Goal: Task Accomplishment & Management: Manage account settings

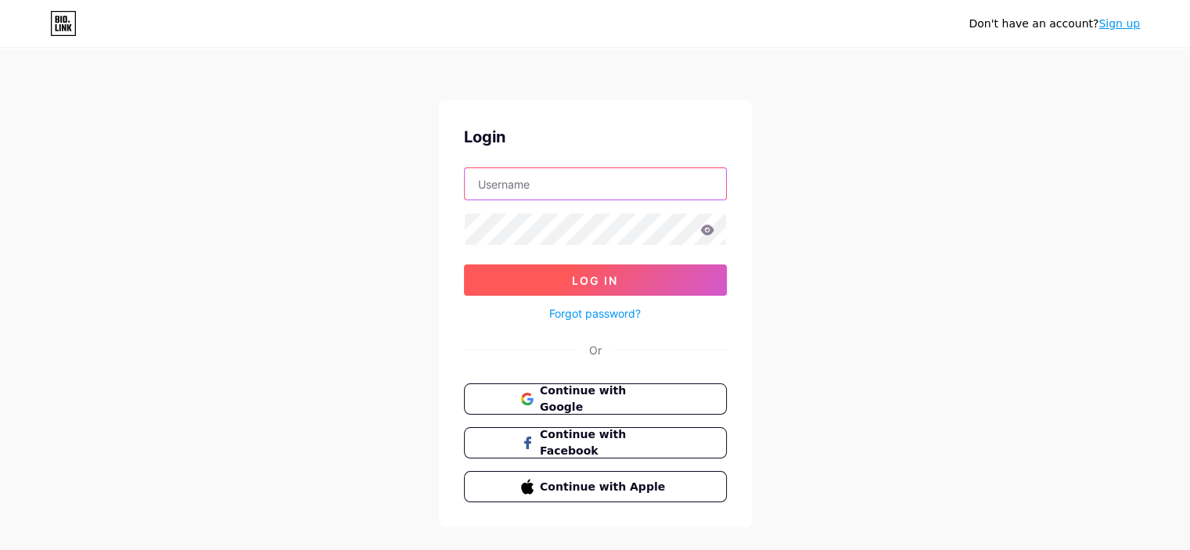
type input "[EMAIL_ADDRESS][DOMAIN_NAME]"
click at [576, 270] on button "Log In" at bounding box center [595, 280] width 263 height 31
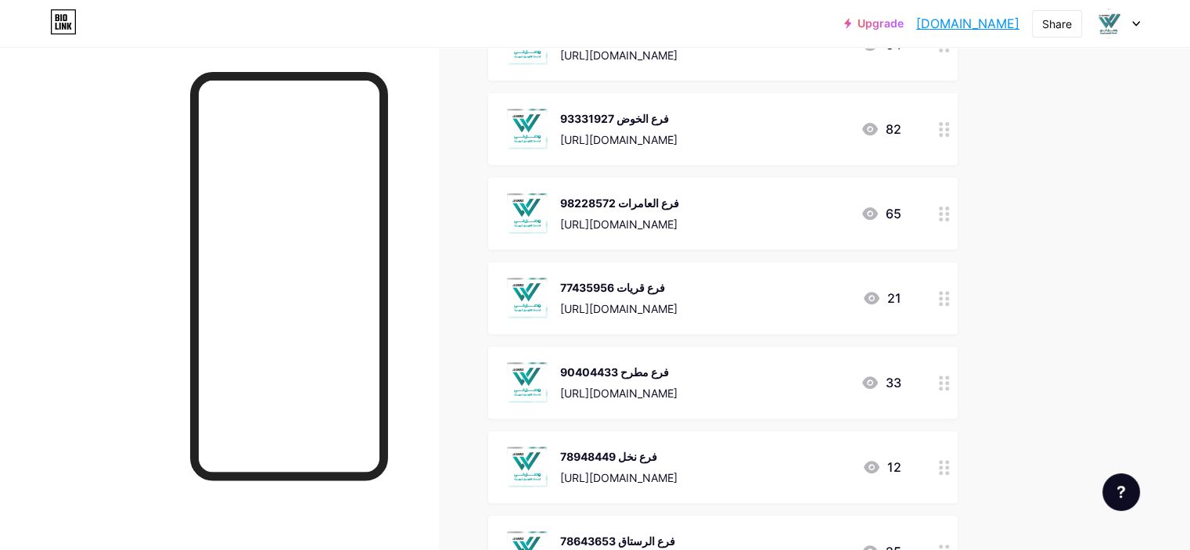
scroll to position [521, 0]
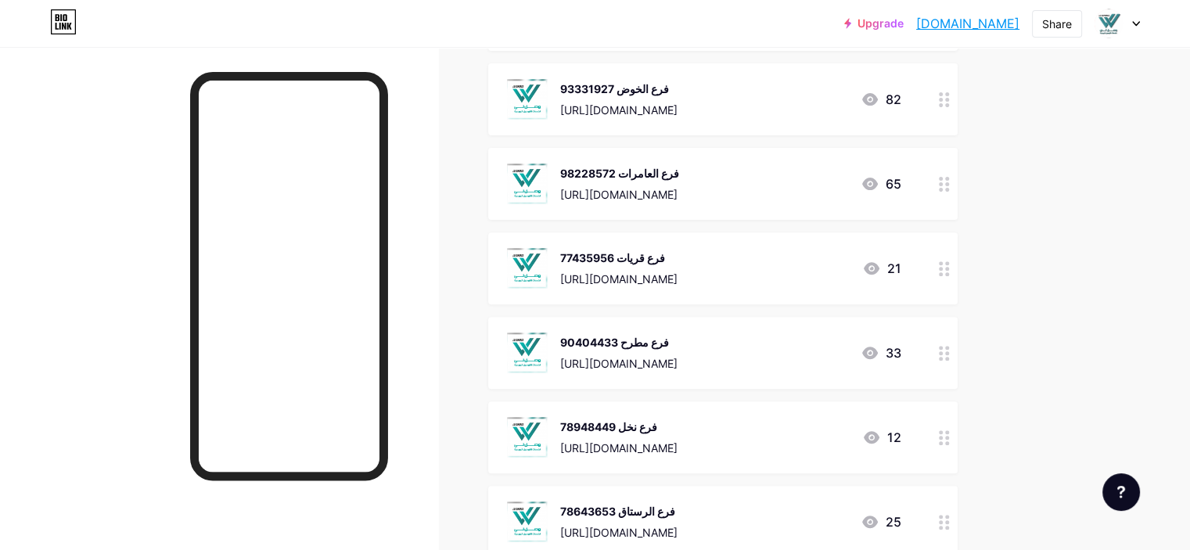
click at [678, 248] on div "77435956 فرع قريات [URL][DOMAIN_NAME]" at bounding box center [618, 268] width 117 height 41
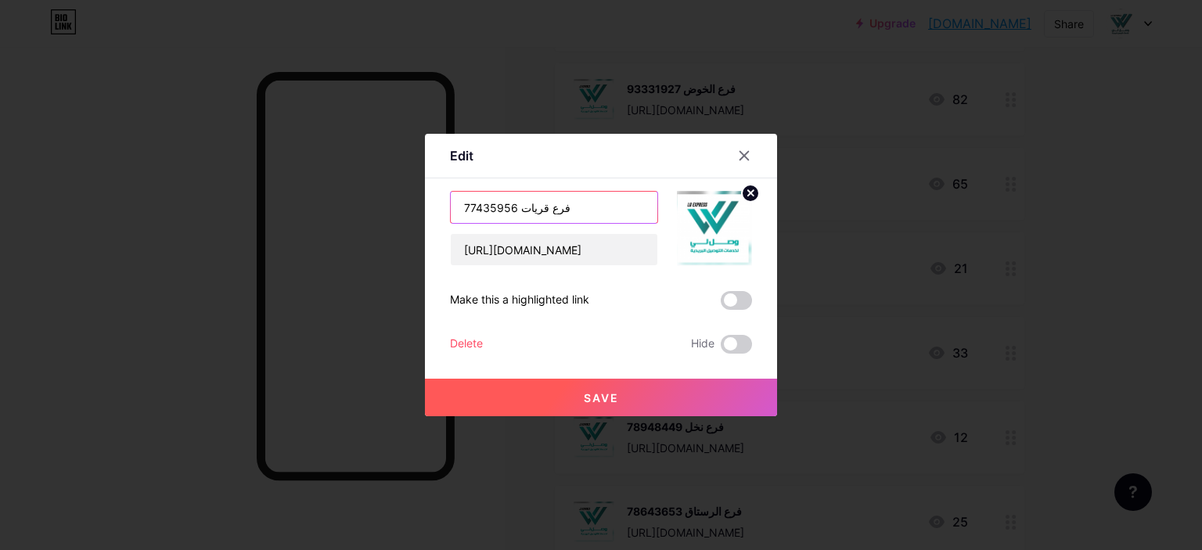
click at [482, 206] on input "77435956 فرع قريات" at bounding box center [554, 207] width 207 height 31
type input "72424835 فرع قريات"
click at [592, 396] on span "Save" at bounding box center [601, 397] width 35 height 13
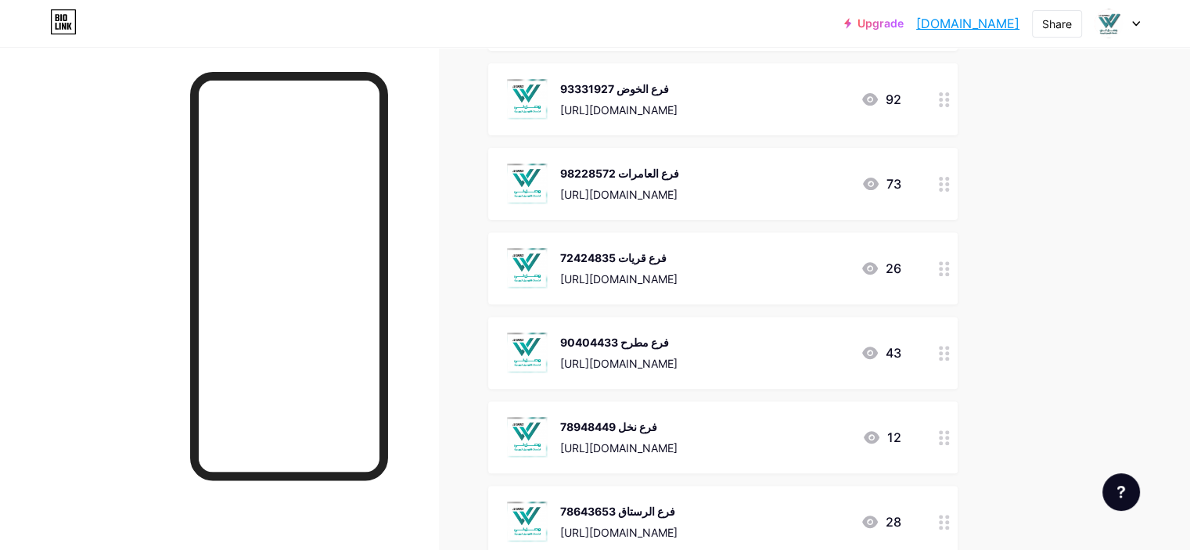
click at [1136, 25] on icon at bounding box center [1136, 24] width 6 height 4
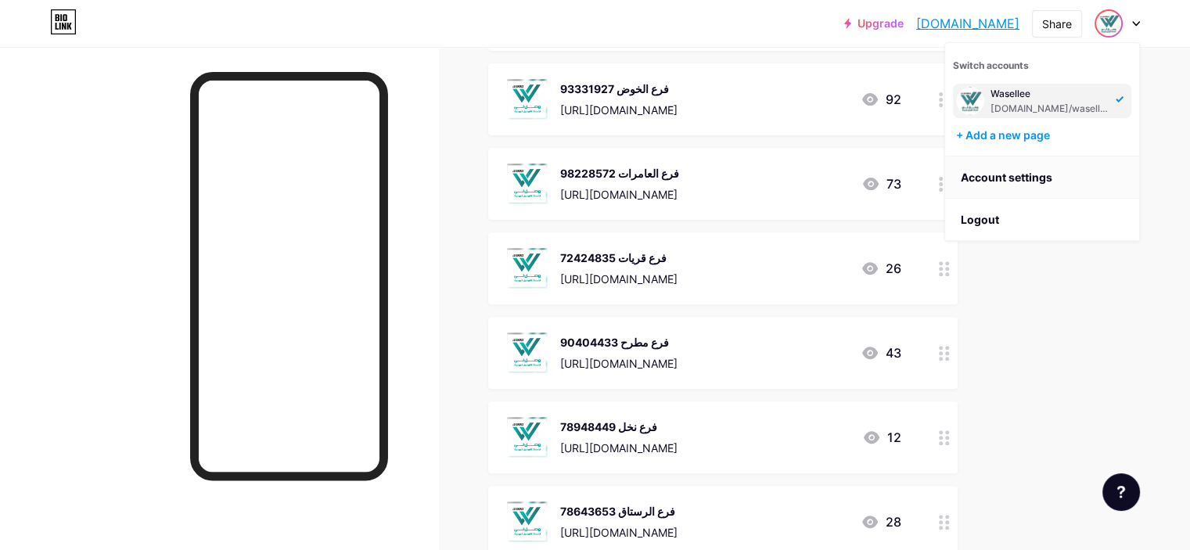
click at [1022, 178] on link "Account settings" at bounding box center [1042, 178] width 194 height 42
